Goal: Task Accomplishment & Management: Use online tool/utility

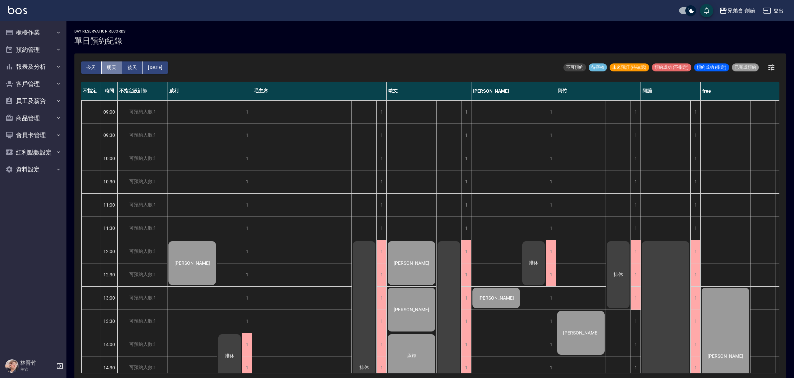
drag, startPoint x: 111, startPoint y: 62, endPoint x: 115, endPoint y: 61, distance: 3.7
click at [112, 61] on button "明天" at bounding box center [112, 67] width 21 height 12
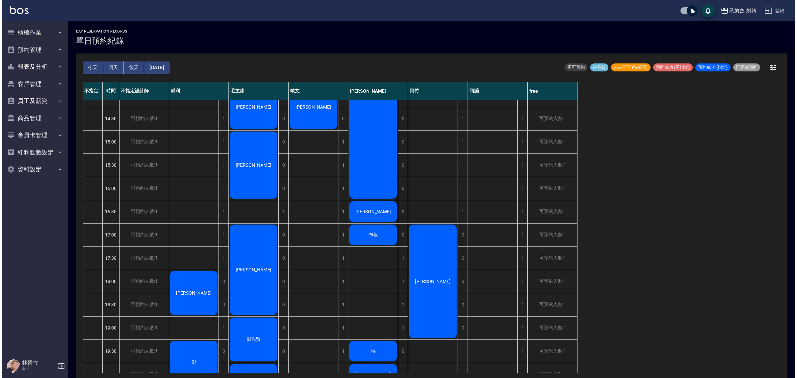
scroll to position [166, 0]
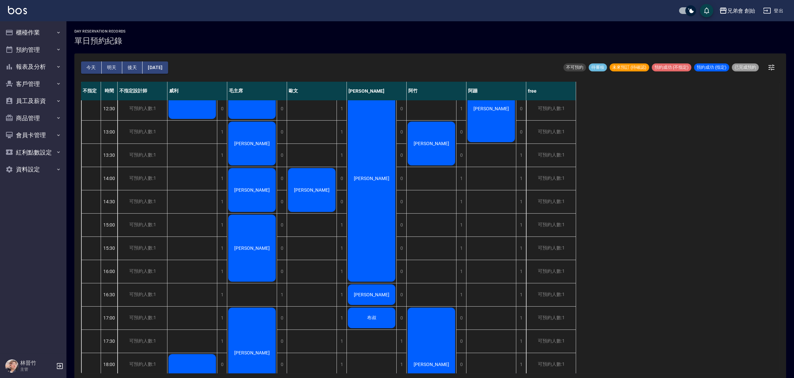
click at [439, 142] on div "[PERSON_NAME]" at bounding box center [432, 144] width 50 height 46
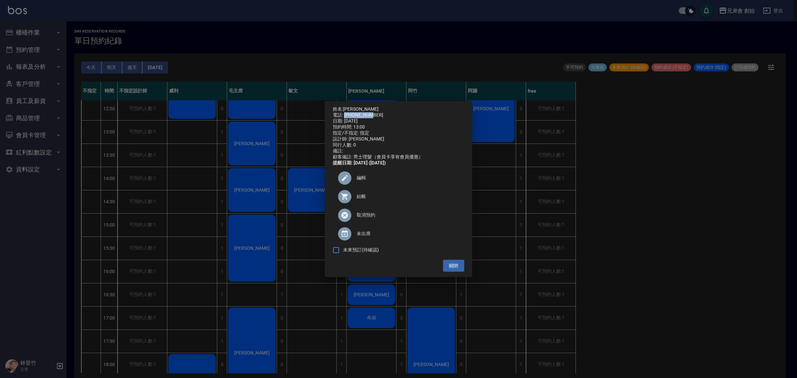
drag, startPoint x: 376, startPoint y: 112, endPoint x: 346, endPoint y: 112, distance: 30.2
click at [346, 112] on div "電話: [PHONE_NUMBER]" at bounding box center [399, 115] width 132 height 6
copy div "0937103273"
click at [30, 106] on div "姓名: [PERSON_NAME] 電話: [PHONE_NUMBER] 日期: [DATE] 預約時間: 13:00 指定/不指定: 指定 設計師: [PE…" at bounding box center [398, 189] width 797 height 378
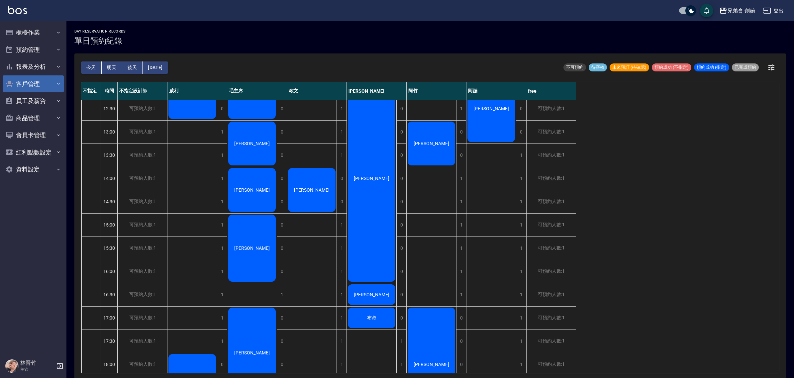
click at [37, 80] on button "客戶管理" at bounding box center [33, 83] width 61 height 17
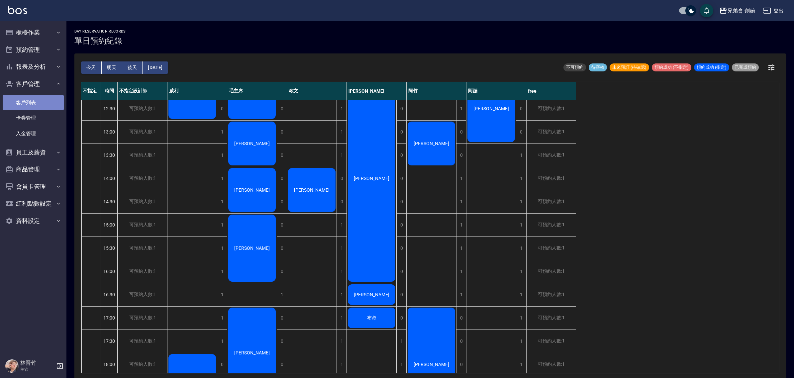
click at [48, 96] on link "客戶列表" at bounding box center [33, 102] width 61 height 15
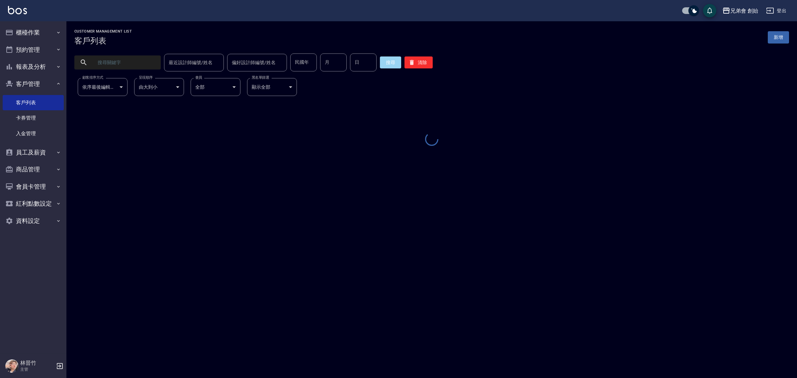
click at [145, 55] on input "text" at bounding box center [124, 62] width 62 height 18
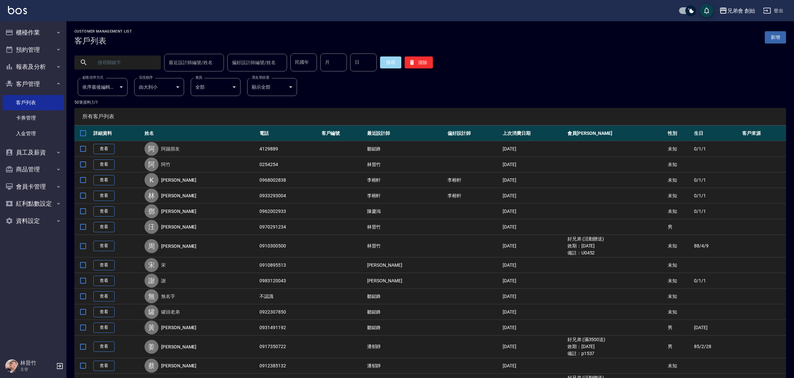
paste input "0937103273"
type input "0937103273"
click at [396, 62] on button "搜尋" at bounding box center [390, 62] width 21 height 12
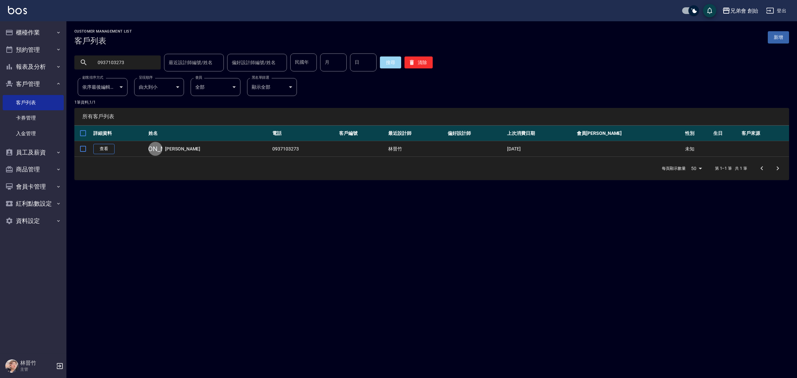
drag, startPoint x: 103, startPoint y: 149, endPoint x: 158, endPoint y: 152, distance: 55.2
click at [104, 148] on link "查看" at bounding box center [103, 149] width 21 height 10
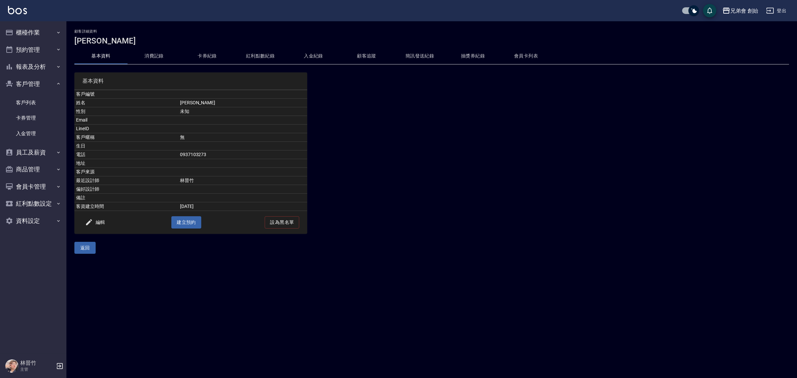
click at [159, 57] on button "消費記錄" at bounding box center [154, 56] width 53 height 16
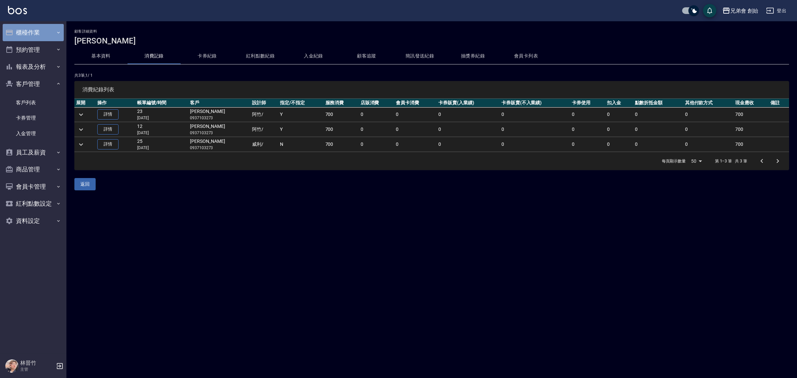
click at [51, 31] on button "櫃檯作業" at bounding box center [33, 32] width 61 height 17
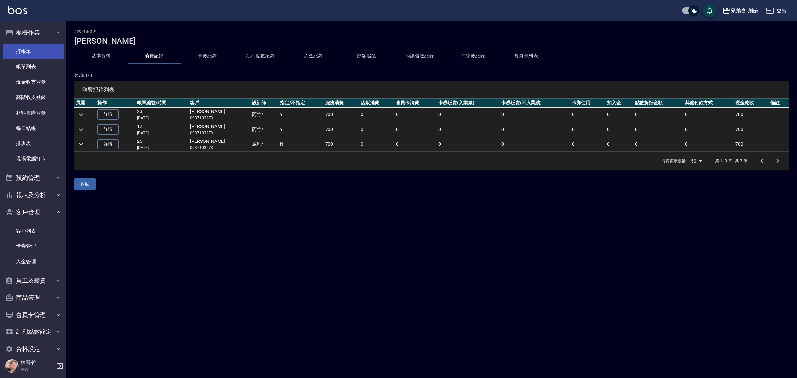
click at [39, 44] on link "打帳單" at bounding box center [33, 51] width 61 height 15
